Goal: Navigation & Orientation: Find specific page/section

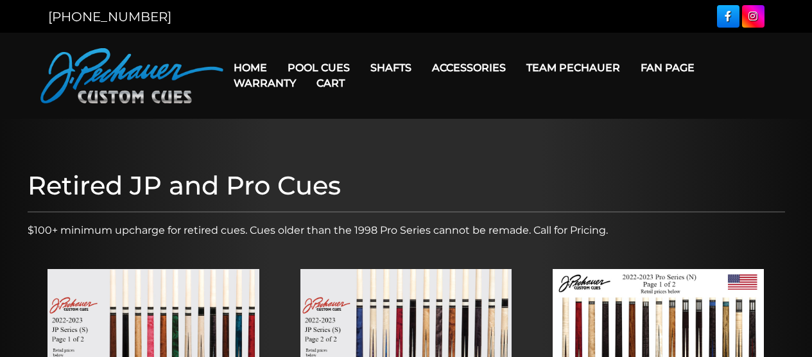
scroll to position [270, 0]
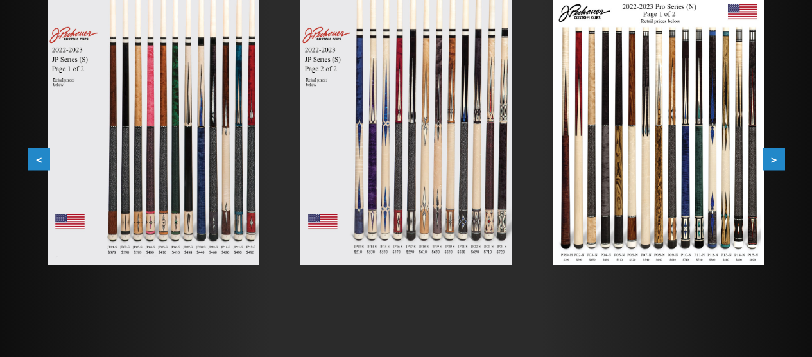
click at [772, 160] on button ">" at bounding box center [774, 159] width 22 height 22
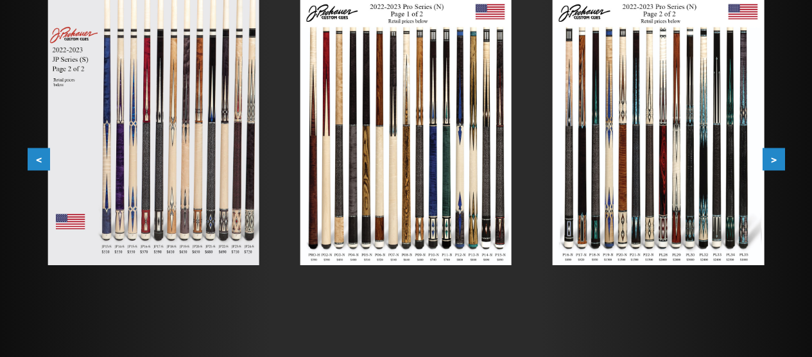
click at [772, 160] on button ">" at bounding box center [774, 159] width 22 height 22
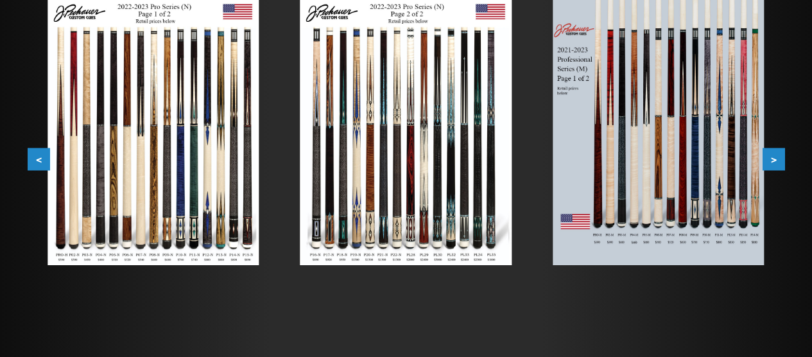
click at [772, 160] on button ">" at bounding box center [774, 159] width 22 height 22
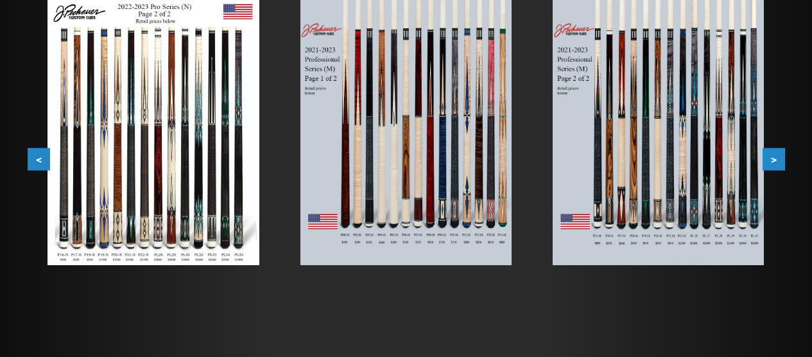
click at [772, 160] on button ">" at bounding box center [774, 159] width 22 height 22
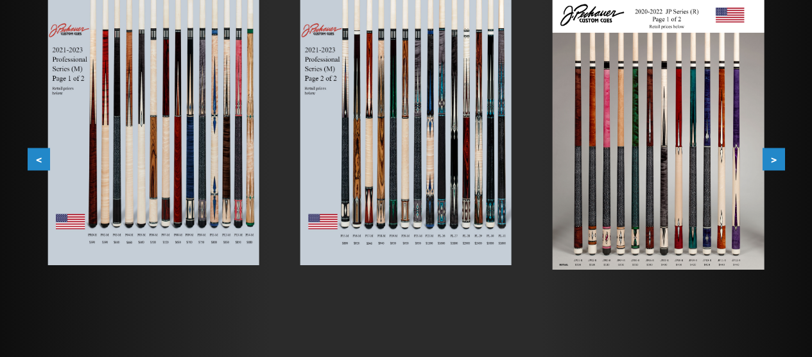
click at [772, 160] on button ">" at bounding box center [774, 159] width 22 height 22
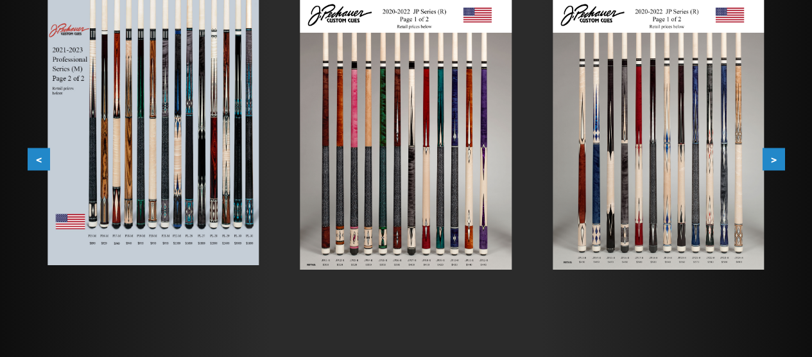
click at [772, 159] on button ">" at bounding box center [774, 159] width 22 height 22
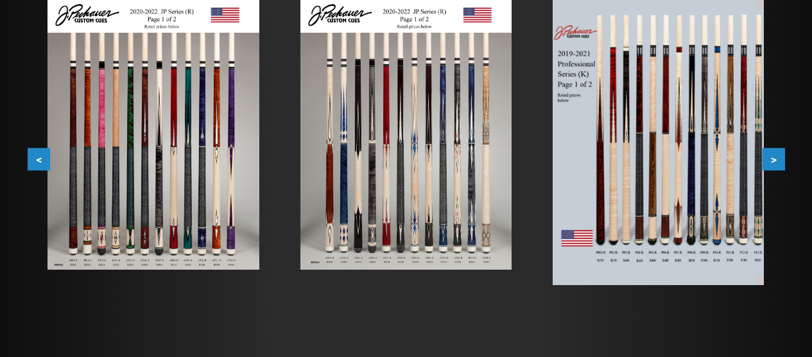
click at [772, 159] on button ">" at bounding box center [774, 159] width 22 height 22
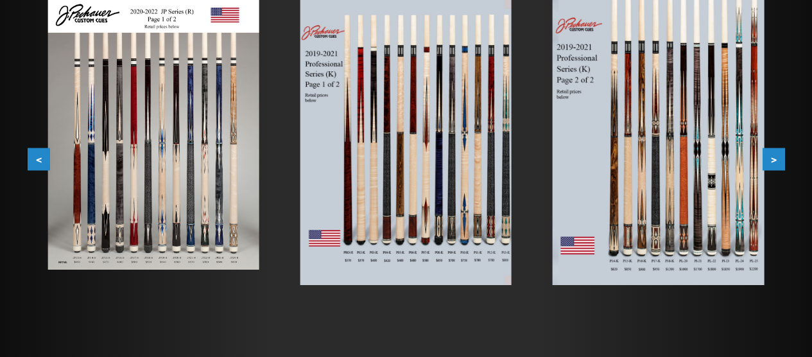
click at [772, 158] on button ">" at bounding box center [774, 159] width 22 height 22
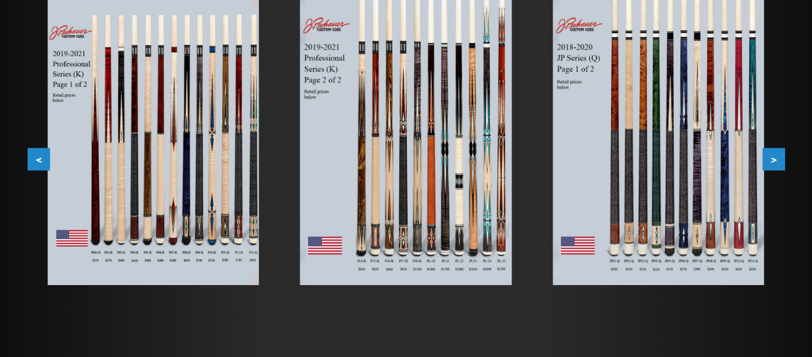
click at [773, 157] on button ">" at bounding box center [774, 159] width 22 height 22
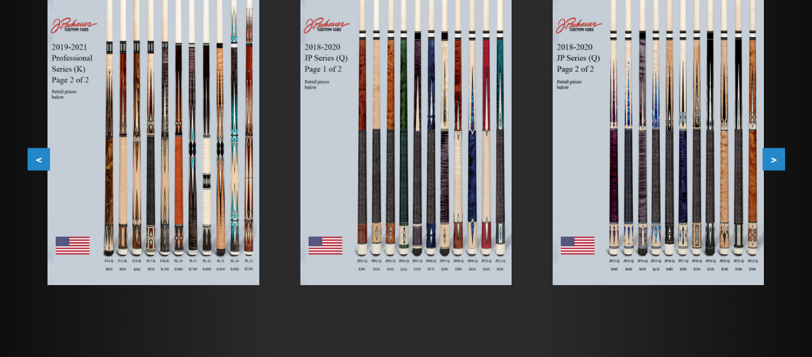
click at [773, 157] on button ">" at bounding box center [774, 159] width 22 height 22
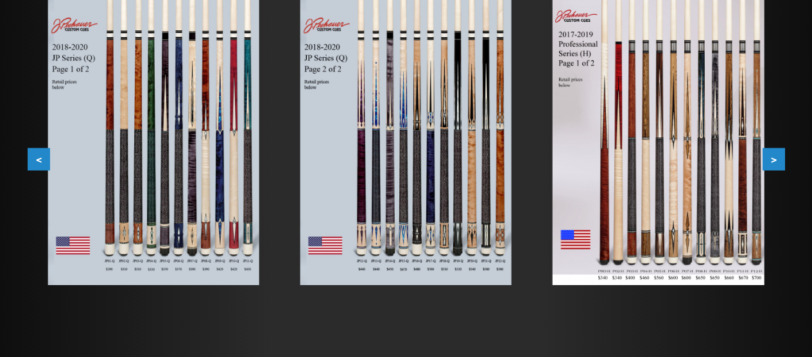
click at [774, 157] on button ">" at bounding box center [774, 159] width 22 height 22
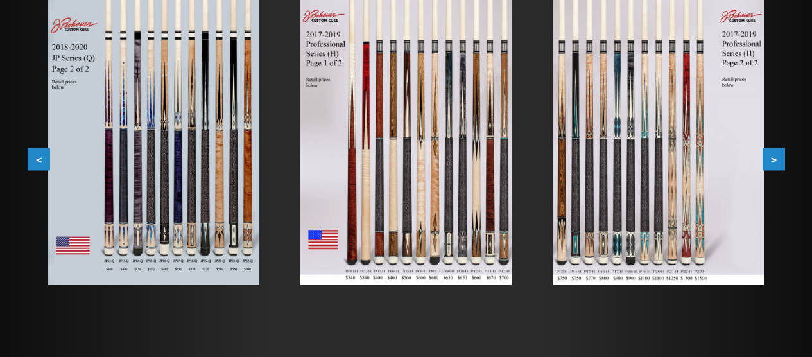
click at [774, 157] on button ">" at bounding box center [774, 159] width 22 height 22
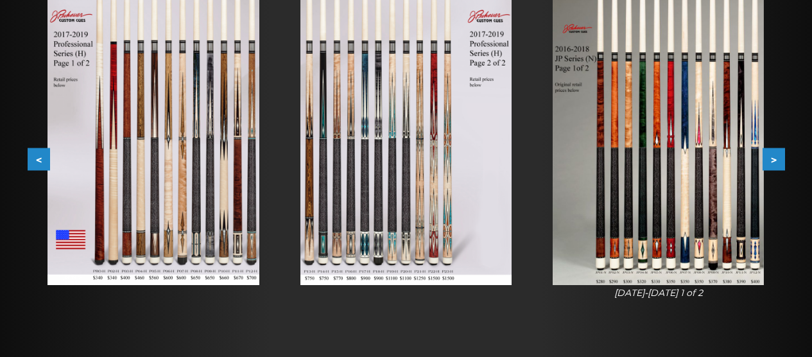
click at [774, 157] on button ">" at bounding box center [774, 159] width 22 height 22
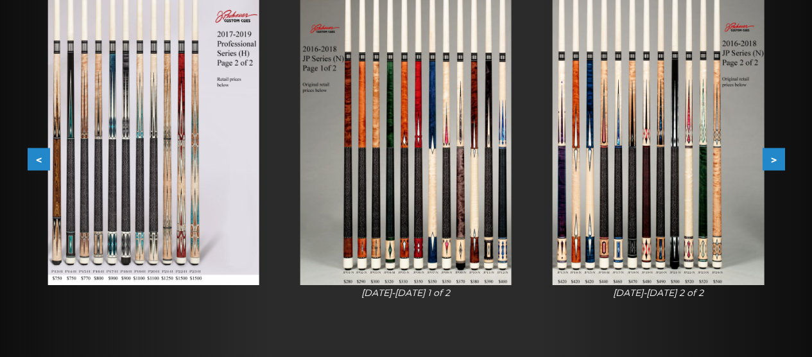
click at [774, 157] on button ">" at bounding box center [774, 159] width 22 height 22
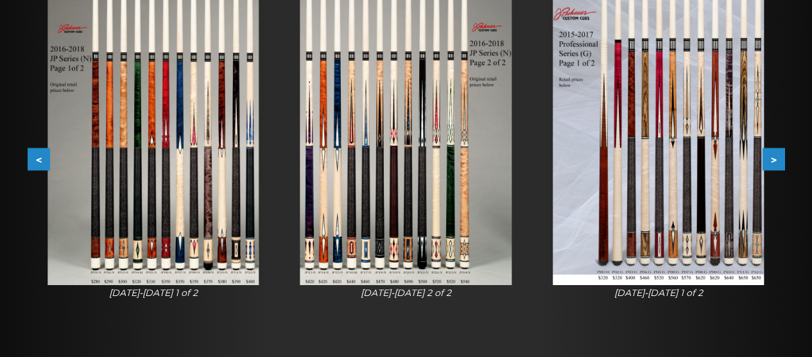
click at [774, 157] on button ">" at bounding box center [774, 159] width 22 height 22
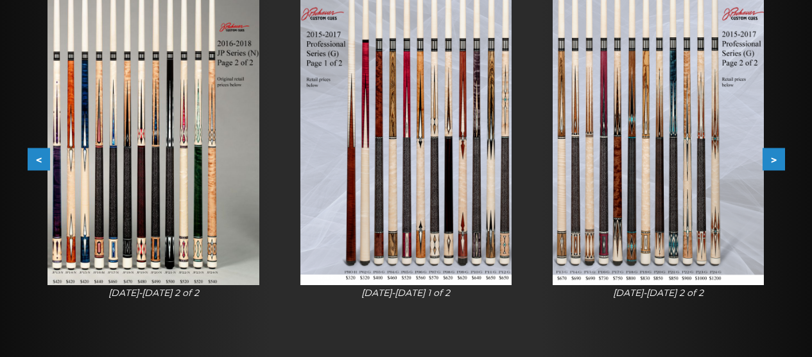
click at [774, 157] on button ">" at bounding box center [774, 159] width 22 height 22
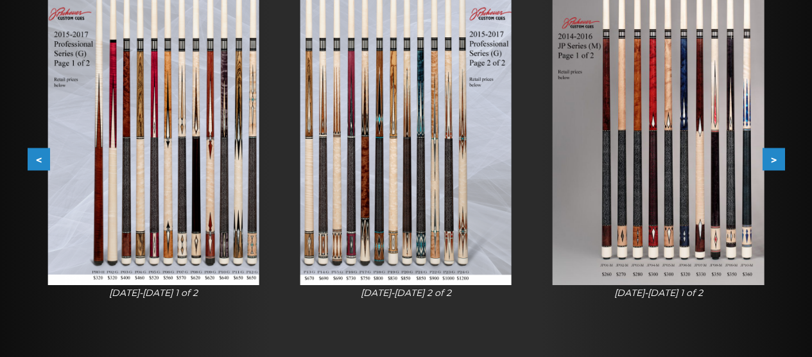
click at [774, 157] on button ">" at bounding box center [774, 159] width 22 height 22
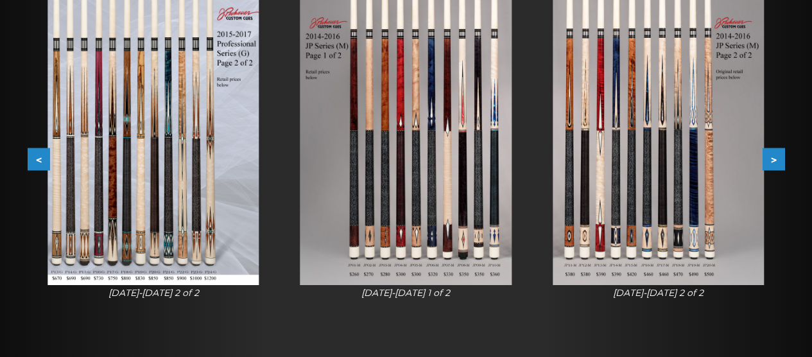
click at [774, 157] on button ">" at bounding box center [774, 159] width 22 height 22
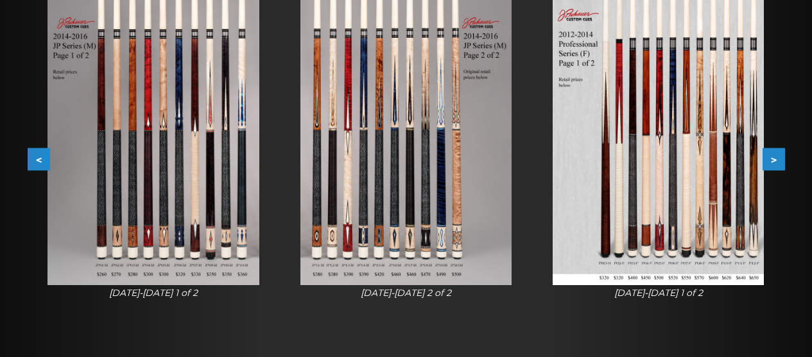
click at [774, 157] on button ">" at bounding box center [774, 159] width 22 height 22
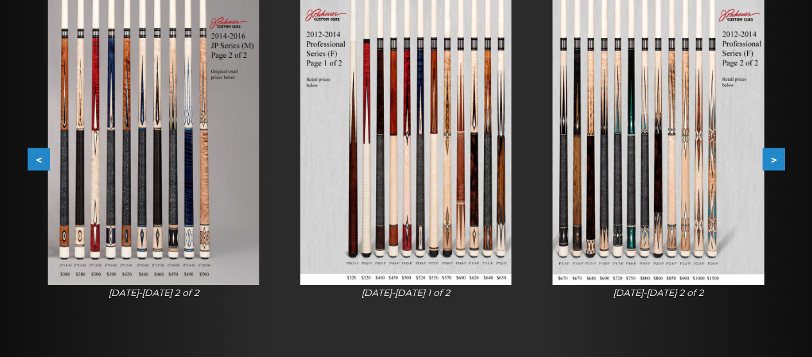
click at [774, 157] on button ">" at bounding box center [774, 159] width 22 height 22
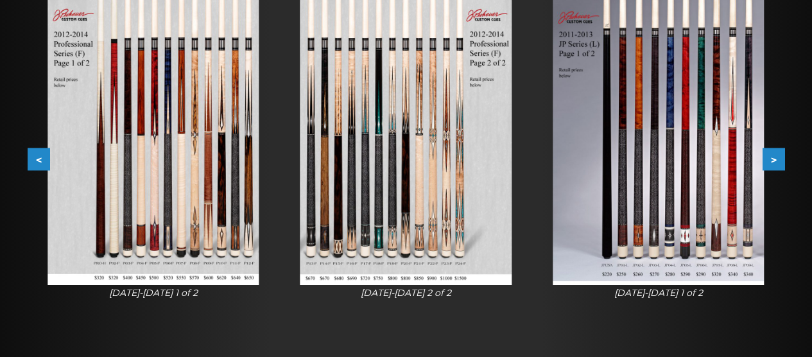
click at [774, 157] on button ">" at bounding box center [774, 159] width 22 height 22
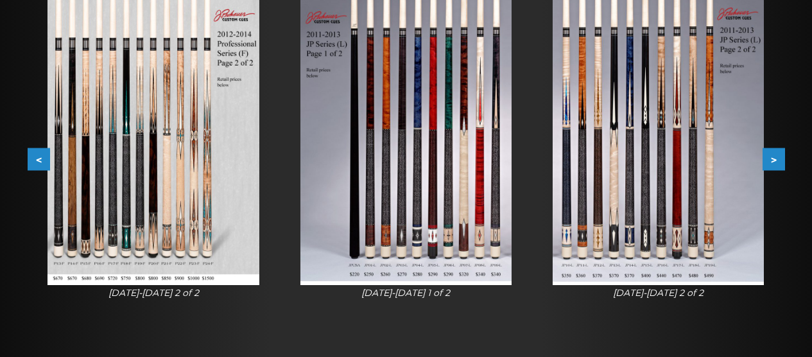
click at [772, 157] on button ">" at bounding box center [774, 159] width 22 height 22
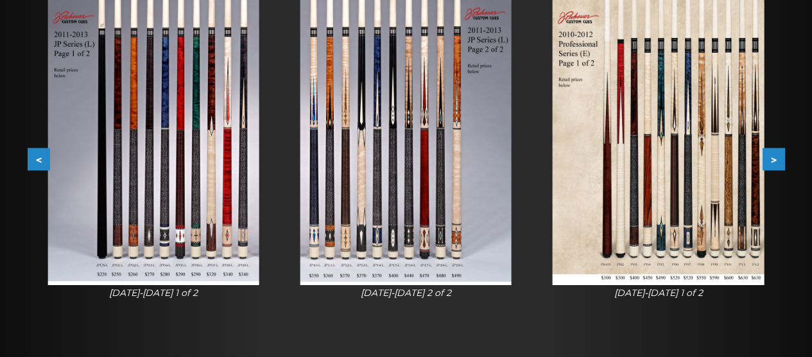
click at [772, 157] on button ">" at bounding box center [774, 159] width 22 height 22
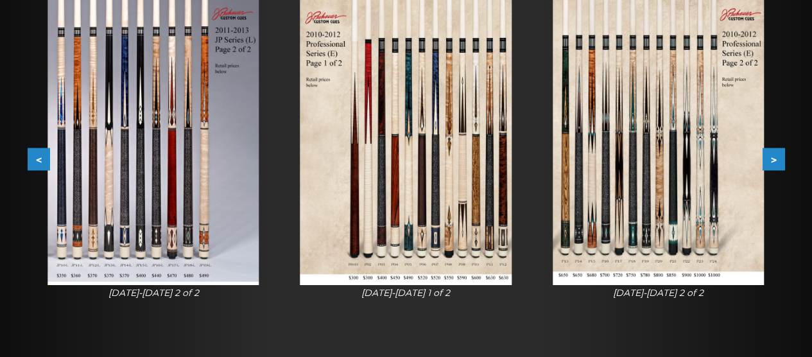
click at [772, 157] on button ">" at bounding box center [774, 159] width 22 height 22
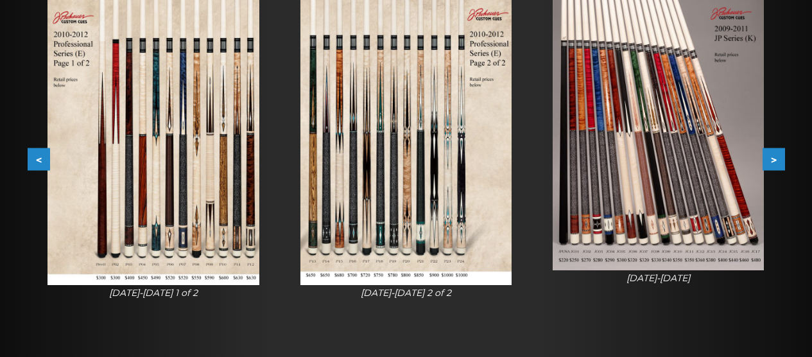
click at [772, 157] on button ">" at bounding box center [774, 159] width 22 height 22
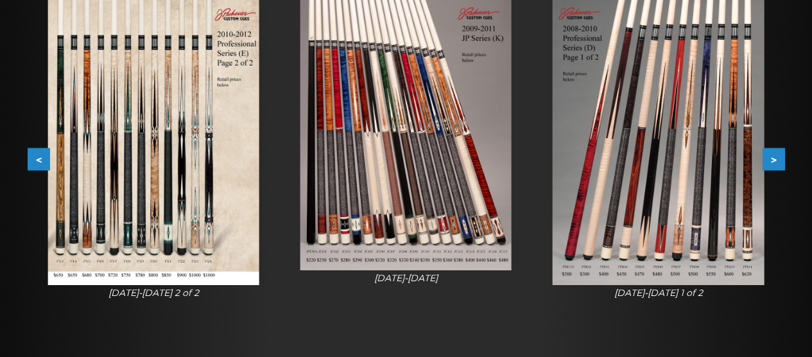
click at [40, 161] on button "<" at bounding box center [39, 159] width 22 height 22
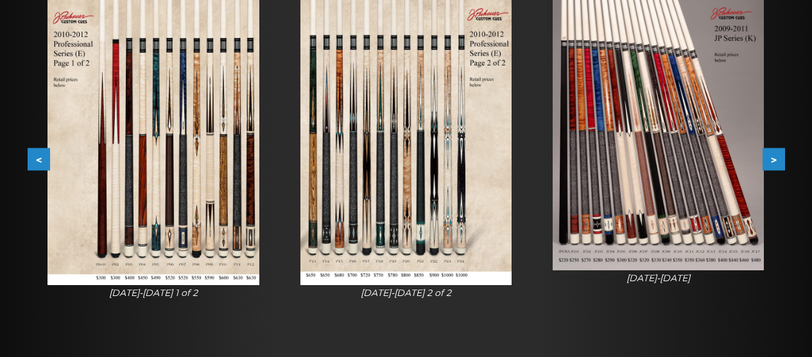
click at [40, 160] on button "<" at bounding box center [39, 159] width 22 height 22
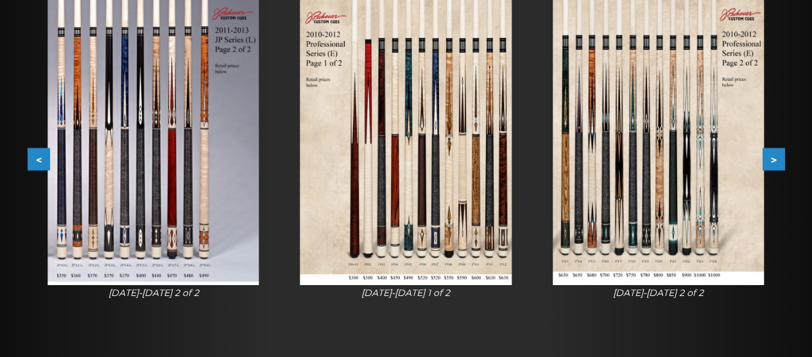
click at [41, 159] on button "<" at bounding box center [39, 159] width 22 height 22
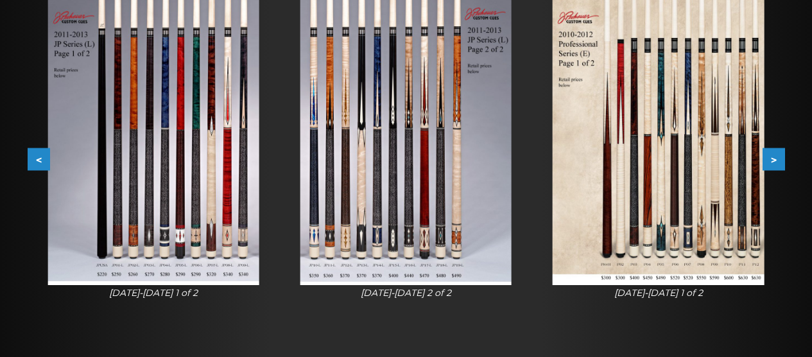
click at [41, 159] on button "<" at bounding box center [39, 159] width 22 height 22
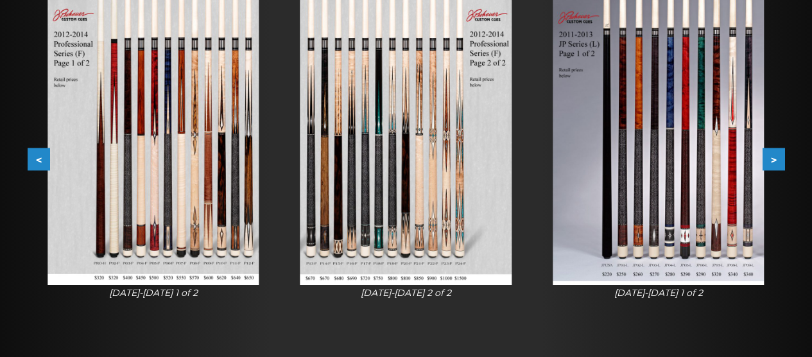
click at [41, 159] on button "<" at bounding box center [39, 159] width 22 height 22
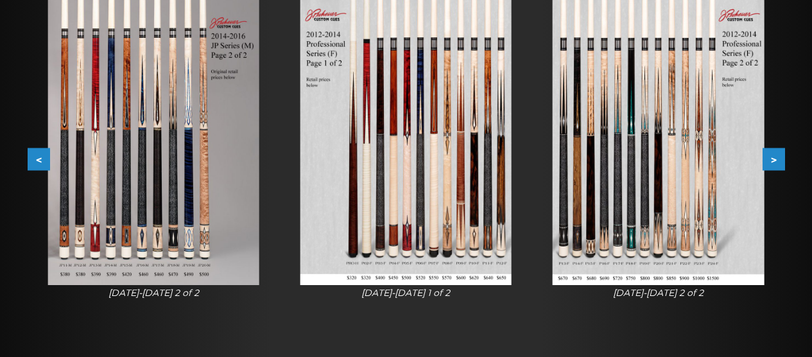
click at [41, 159] on button "<" at bounding box center [39, 159] width 22 height 22
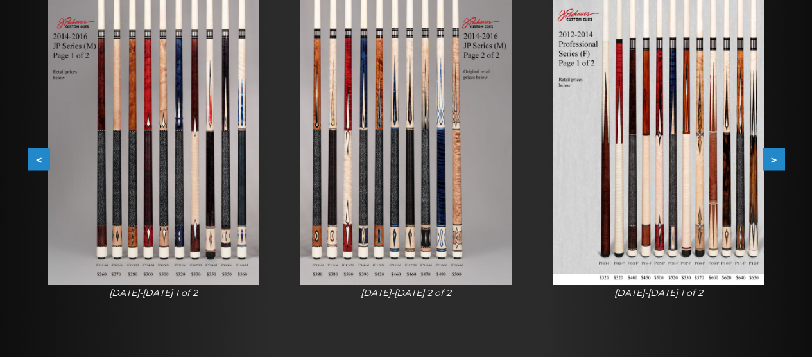
click at [41, 159] on button "<" at bounding box center [39, 159] width 22 height 22
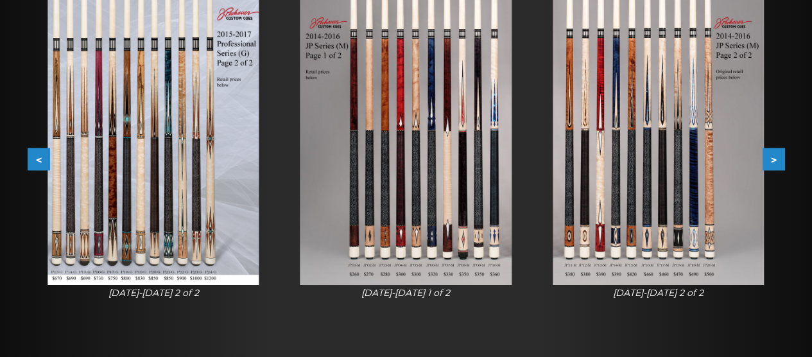
click at [41, 159] on button "<" at bounding box center [39, 159] width 22 height 22
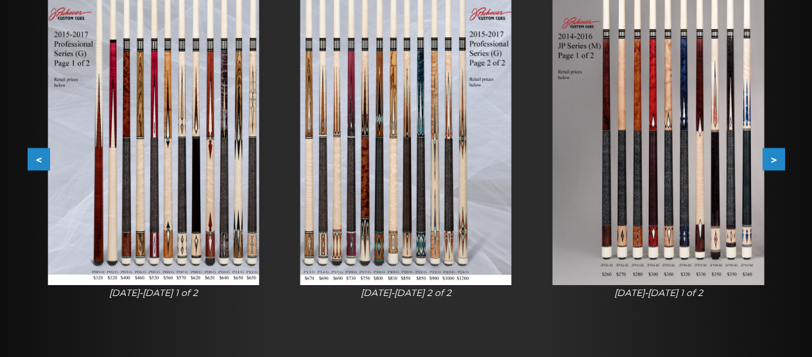
click at [41, 159] on button "<" at bounding box center [39, 159] width 22 height 22
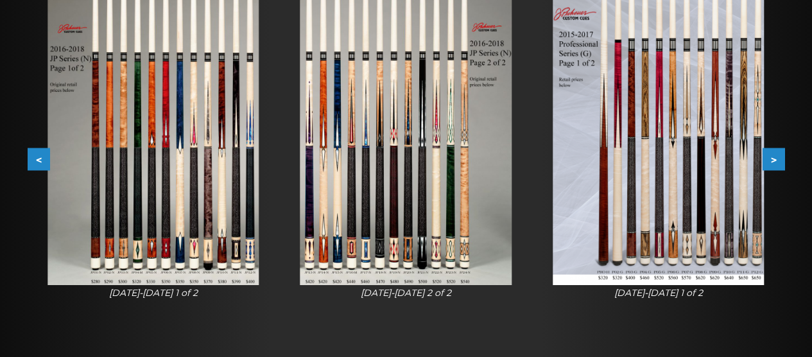
click at [41, 159] on button "<" at bounding box center [39, 159] width 22 height 22
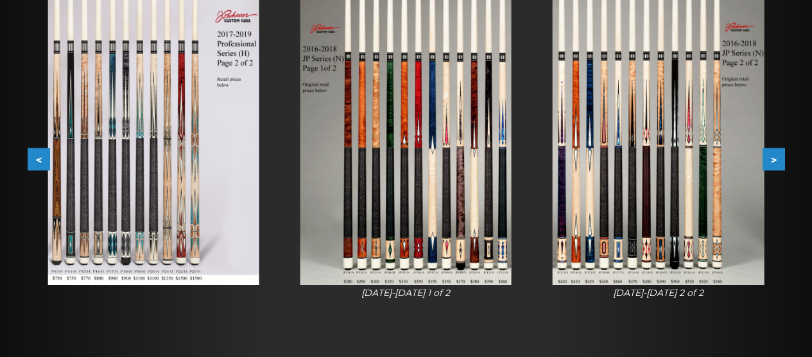
click at [41, 159] on button "<" at bounding box center [39, 159] width 22 height 22
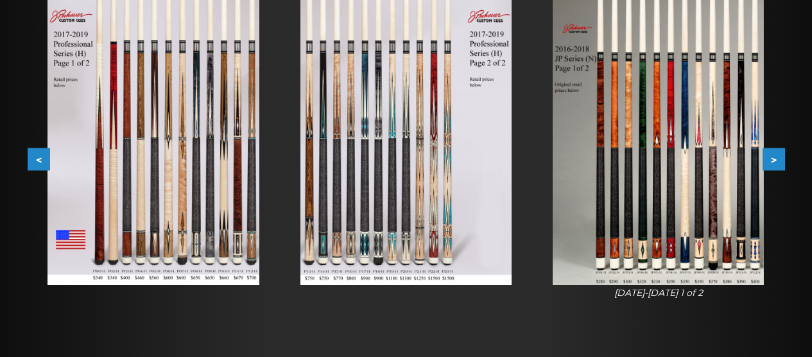
click at [41, 159] on button "<" at bounding box center [39, 159] width 22 height 22
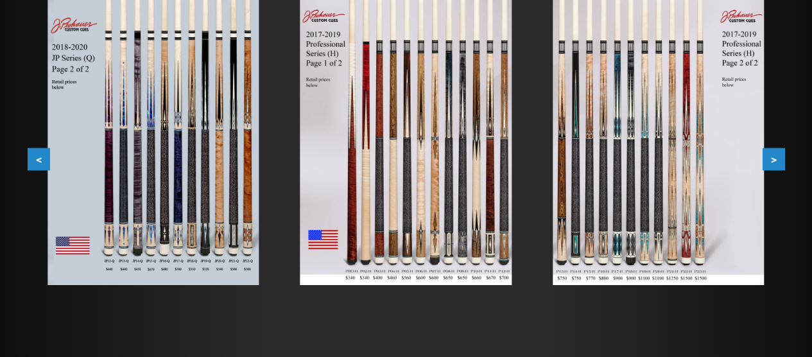
click at [41, 158] on button "<" at bounding box center [39, 159] width 22 height 22
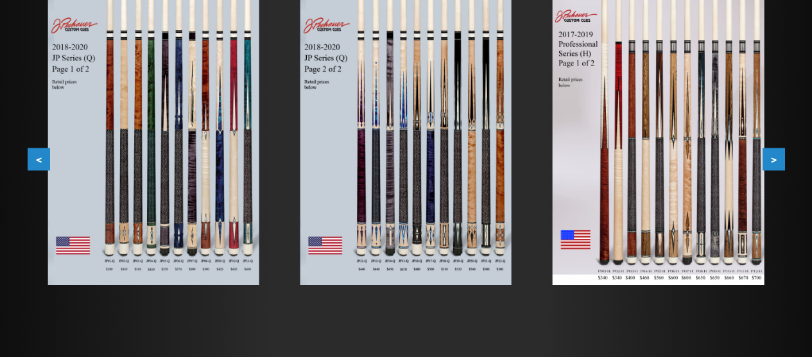
click at [41, 158] on button "<" at bounding box center [39, 159] width 22 height 22
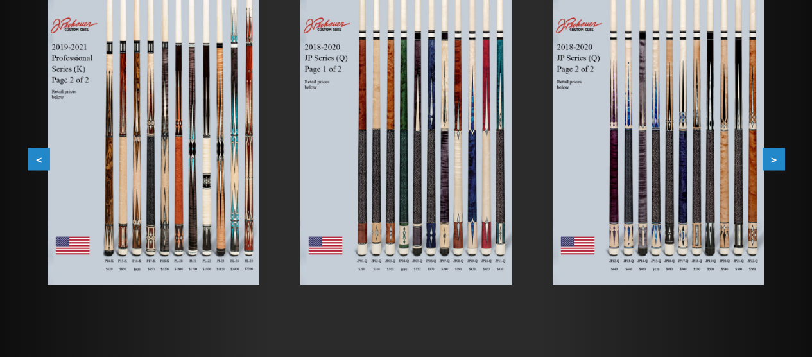
click at [41, 158] on button "<" at bounding box center [39, 159] width 22 height 22
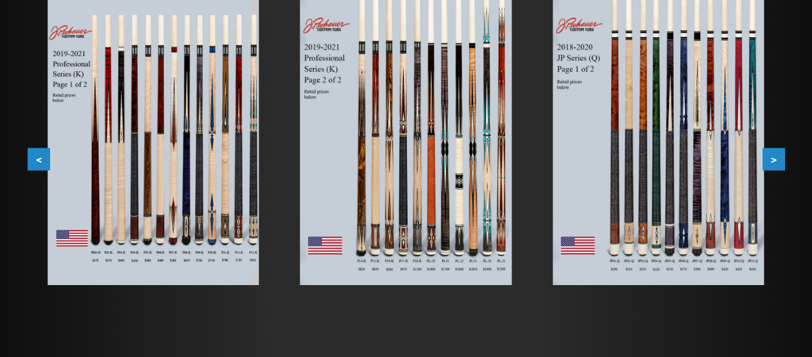
click at [41, 158] on button "<" at bounding box center [39, 159] width 22 height 22
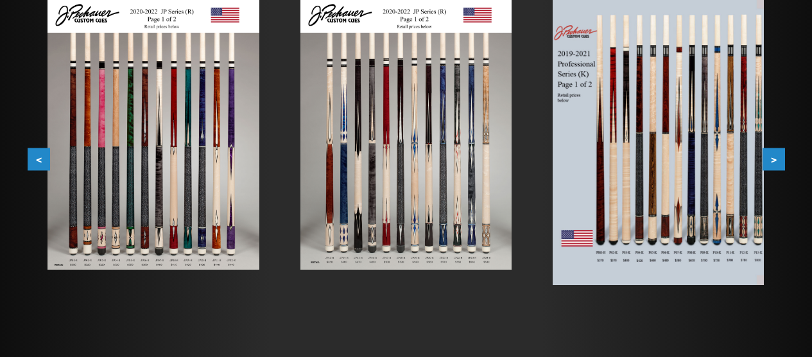
click at [41, 158] on button "<" at bounding box center [39, 159] width 22 height 22
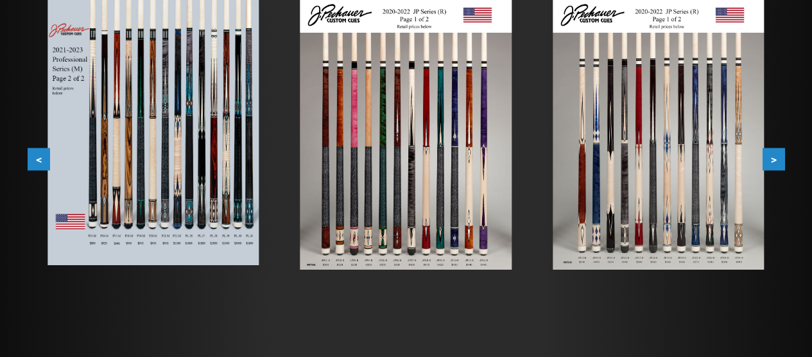
click at [41, 158] on button "<" at bounding box center [39, 159] width 22 height 22
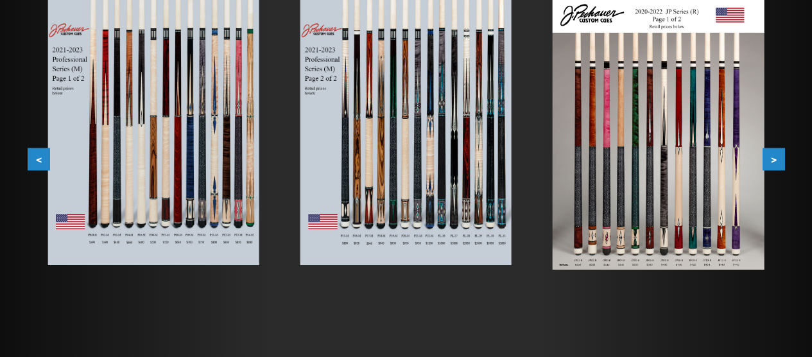
click at [776, 160] on button ">" at bounding box center [774, 159] width 22 height 22
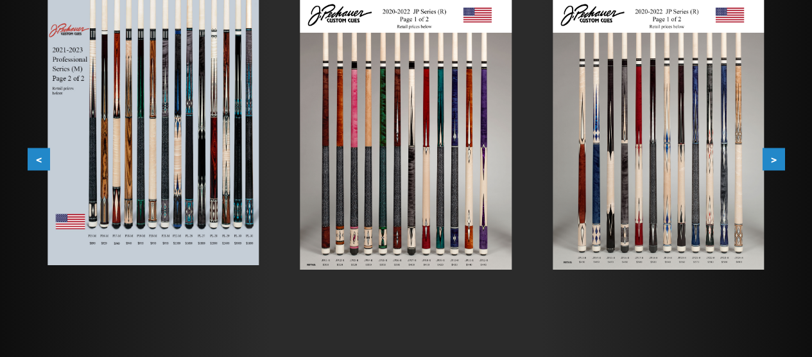
click at [777, 160] on button ">" at bounding box center [774, 159] width 22 height 22
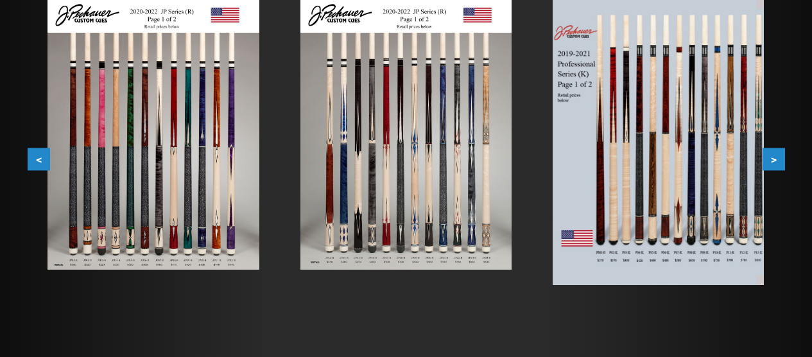
click at [777, 157] on button ">" at bounding box center [774, 159] width 22 height 22
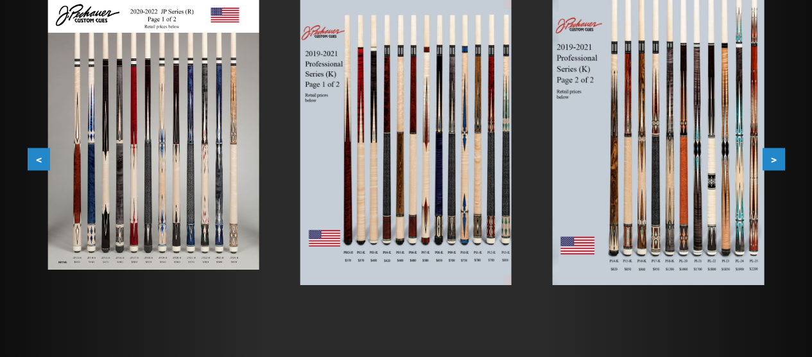
click at [777, 157] on button ">" at bounding box center [774, 159] width 22 height 22
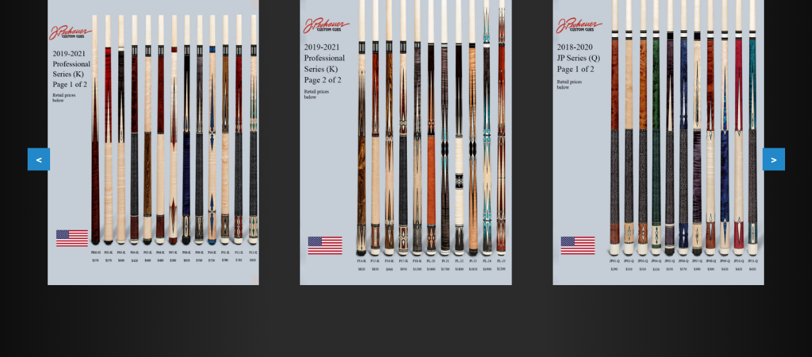
click at [38, 159] on button "<" at bounding box center [39, 159] width 22 height 22
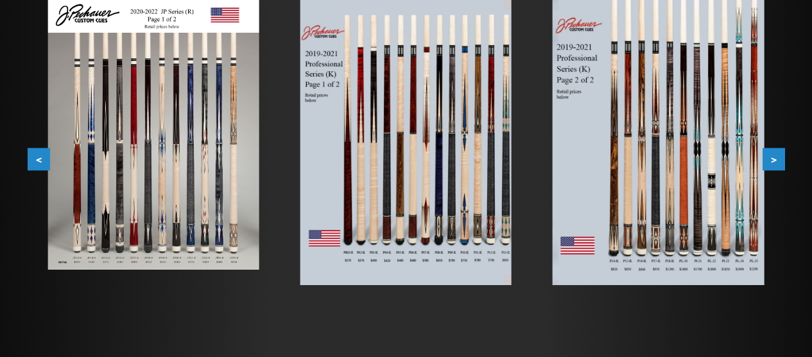
click at [38, 159] on button "<" at bounding box center [39, 159] width 22 height 22
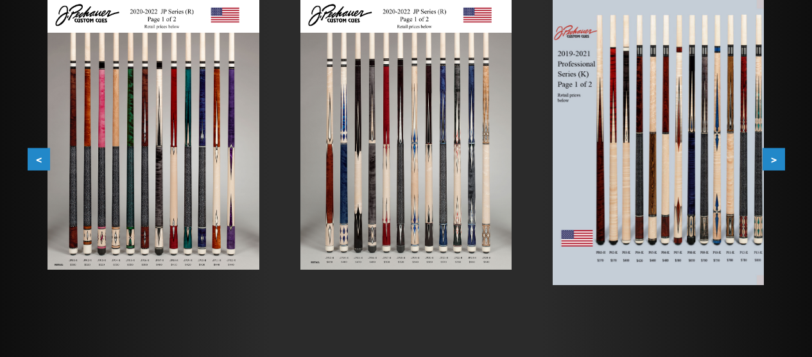
click at [38, 159] on button "<" at bounding box center [39, 159] width 22 height 22
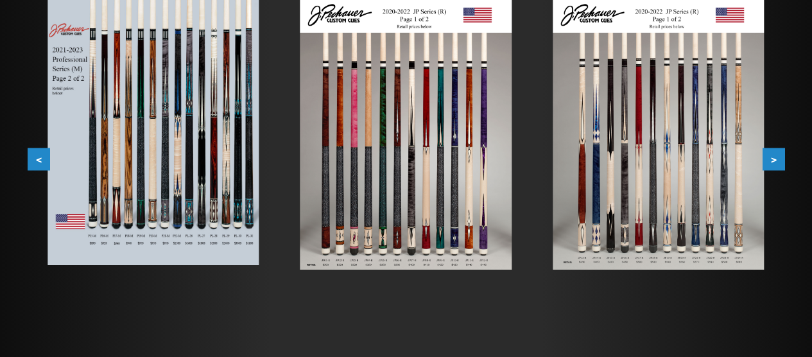
click at [38, 159] on button "<" at bounding box center [39, 159] width 22 height 22
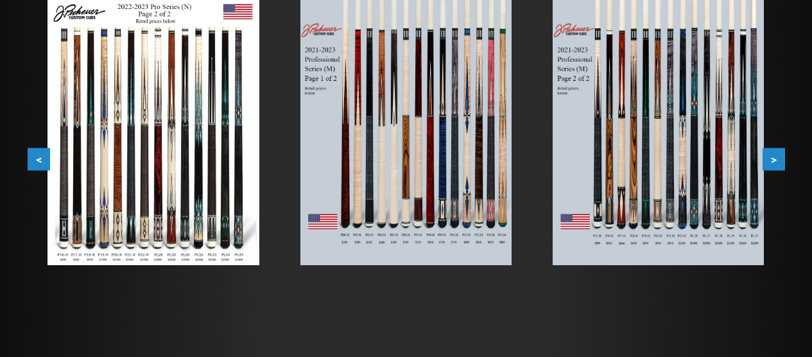
click at [43, 155] on button "<" at bounding box center [39, 159] width 22 height 22
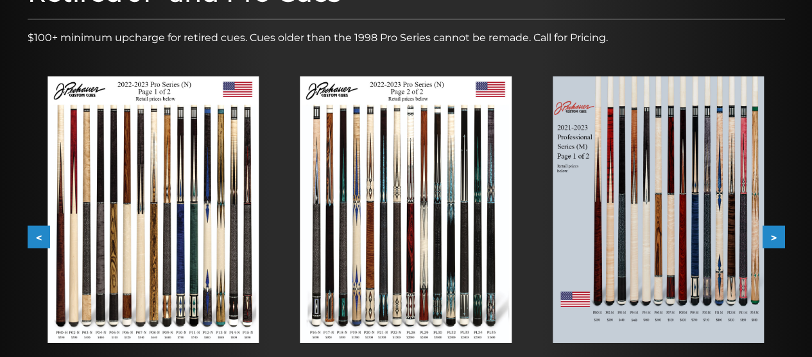
scroll to position [194, 0]
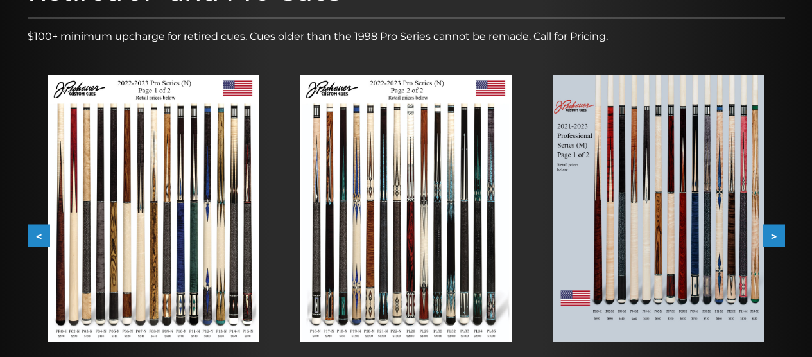
click at [42, 232] on button "<" at bounding box center [39, 236] width 22 height 22
